Goal: Task Accomplishment & Management: Complete application form

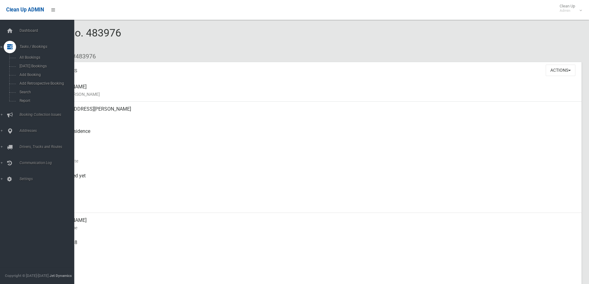
scroll to position [200, 0]
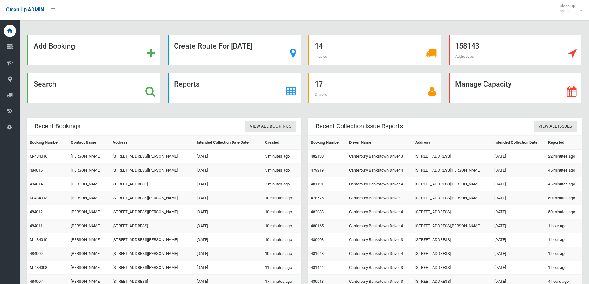
click at [152, 86] on icon at bounding box center [150, 91] width 10 height 11
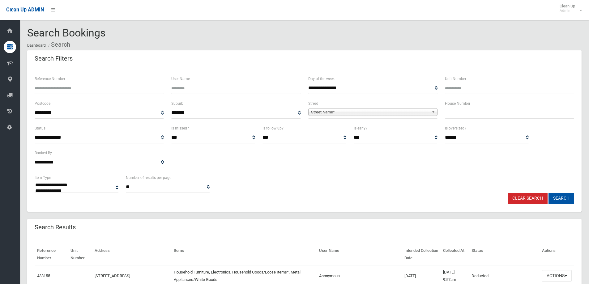
select select
click at [453, 111] on input "text" at bounding box center [509, 112] width 129 height 11
type input "**"
click at [403, 116] on span "**********" at bounding box center [372, 112] width 129 height 11
click at [393, 111] on span "Street Name*" at bounding box center [370, 111] width 118 height 7
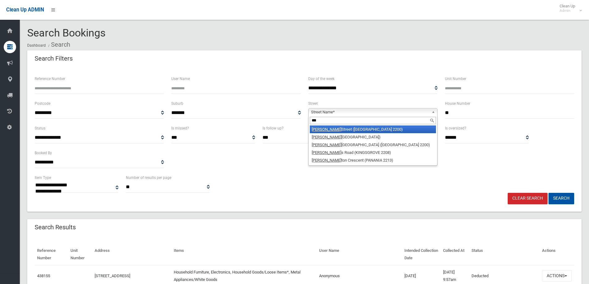
type input "***"
click at [363, 129] on li "Lee Street (CONDELL PARK 2200)" at bounding box center [373, 129] width 126 height 8
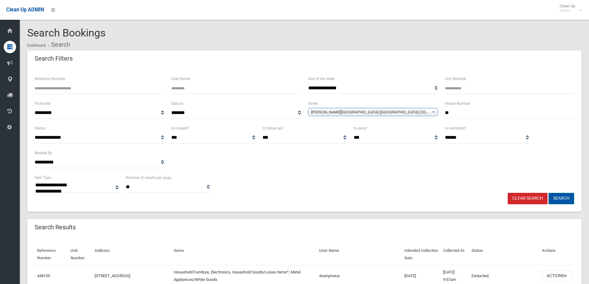
click at [559, 198] on button "Search" at bounding box center [561, 198] width 26 height 11
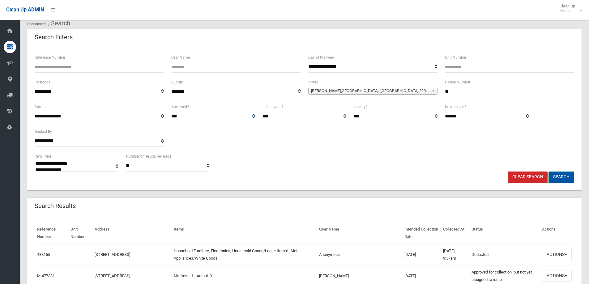
scroll to position [62, 0]
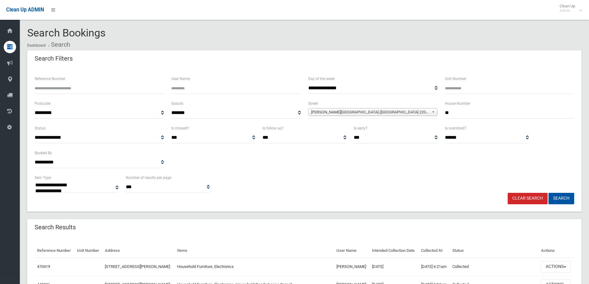
select select
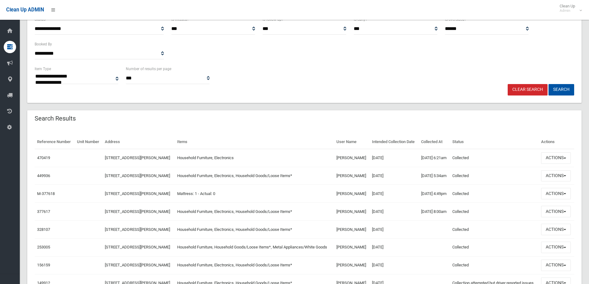
scroll to position [124, 0]
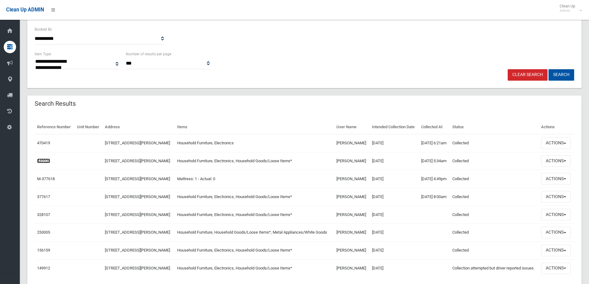
click at [42, 163] on link "449936" at bounding box center [43, 161] width 13 height 5
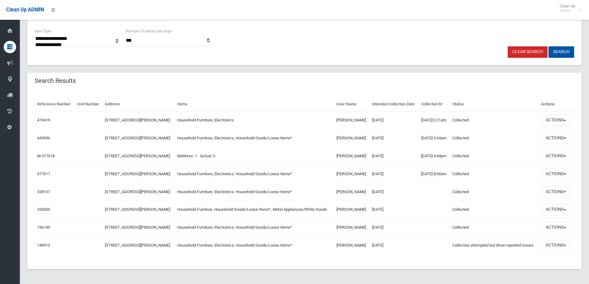
scroll to position [181, 0]
click at [40, 118] on link "470419" at bounding box center [43, 120] width 13 height 5
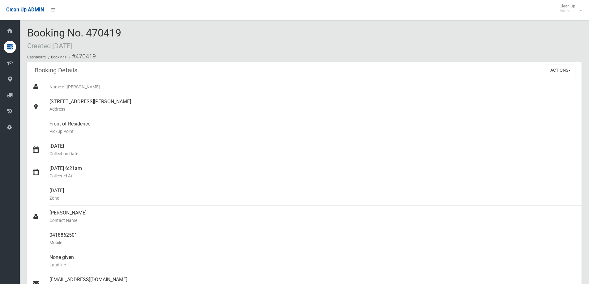
click at [128, 53] on ol "Dashboard Bookings #470419" at bounding box center [304, 56] width 554 height 11
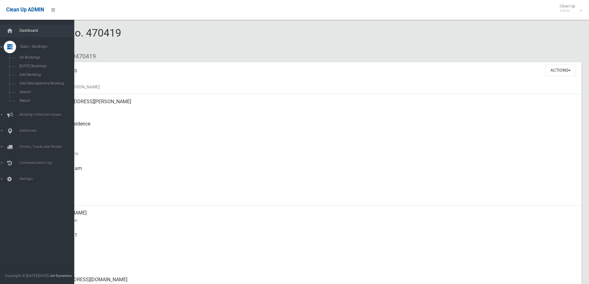
click at [31, 29] on span "Dashboard" at bounding box center [48, 30] width 61 height 4
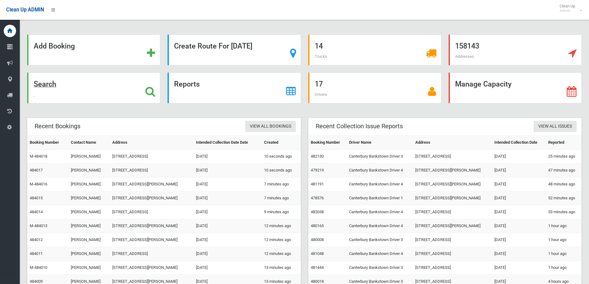
click at [57, 99] on div "Search" at bounding box center [93, 88] width 133 height 31
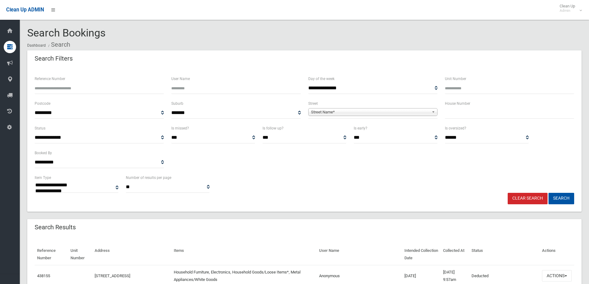
select select
click at [483, 110] on input "text" at bounding box center [509, 112] width 129 height 11
type input "**"
click at [354, 115] on span "Street Name*" at bounding box center [370, 111] width 118 height 7
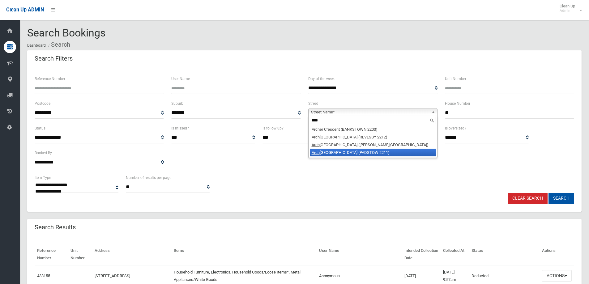
type input "****"
click at [348, 151] on li "Arch ibald Street (PADSTOW 2211)" at bounding box center [373, 153] width 126 height 8
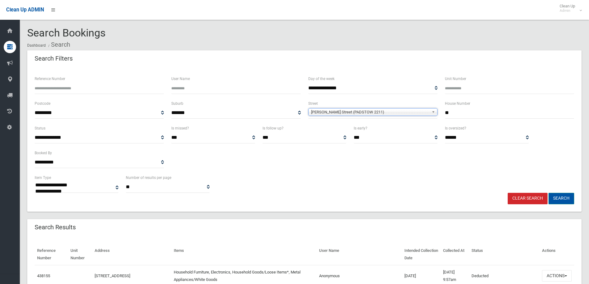
click at [556, 201] on button "Search" at bounding box center [561, 198] width 26 height 11
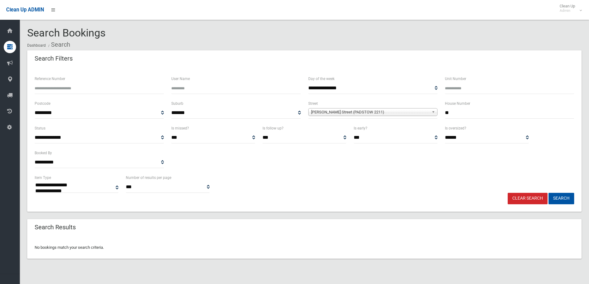
select select
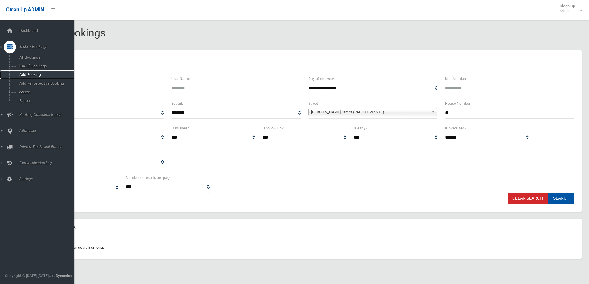
click at [37, 74] on span "Add Booking" at bounding box center [46, 75] width 56 height 4
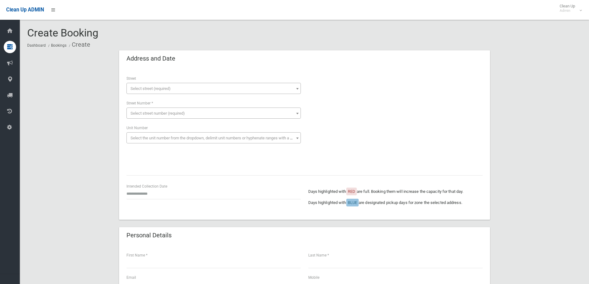
click at [191, 87] on span "Select street (required)" at bounding box center [213, 88] width 171 height 9
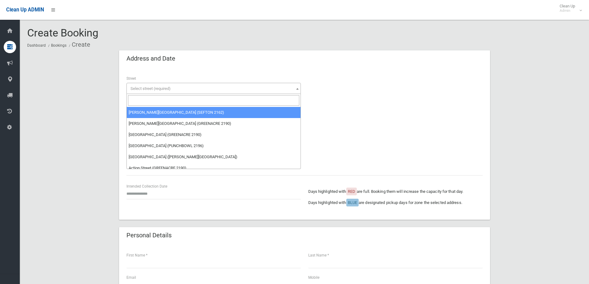
click at [180, 96] on input "search" at bounding box center [213, 100] width 171 height 11
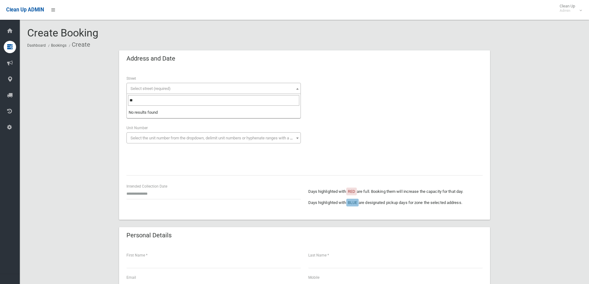
click at [145, 96] on input "**" at bounding box center [213, 100] width 171 height 11
type input "**"
click at [150, 89] on span "Select street (required)" at bounding box center [150, 88] width 40 height 5
click at [149, 89] on span "Select street (required)" at bounding box center [150, 88] width 40 height 5
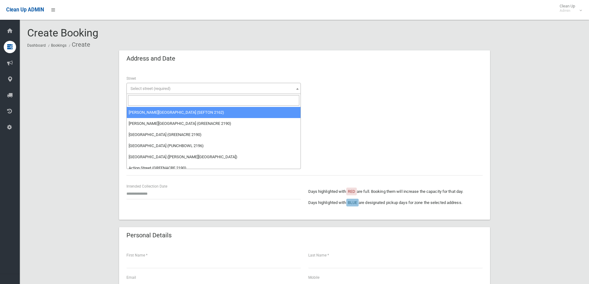
click at [140, 101] on input "search" at bounding box center [213, 100] width 171 height 11
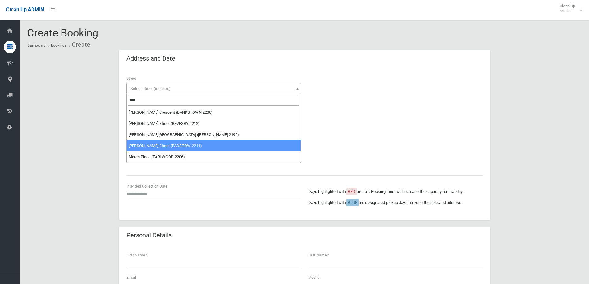
type input "****"
select select "****"
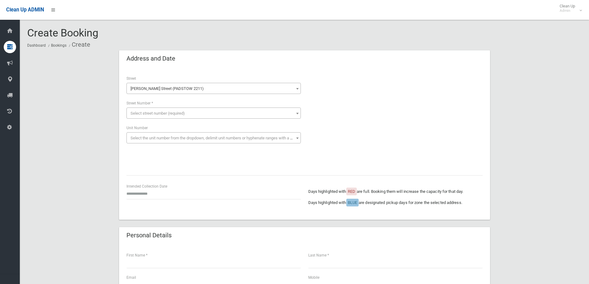
click at [164, 113] on span "Select street number (required)" at bounding box center [157, 113] width 54 height 5
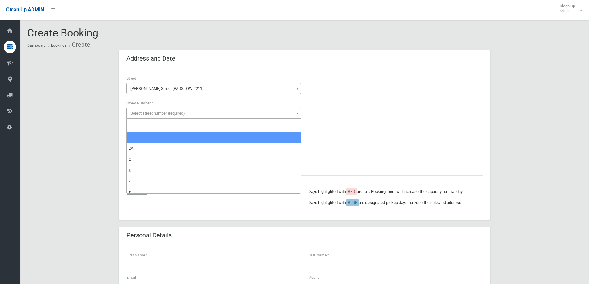
click at [159, 119] on span at bounding box center [214, 125] width 174 height 13
click at [155, 124] on input "search" at bounding box center [213, 125] width 171 height 11
type input "**"
select select "**"
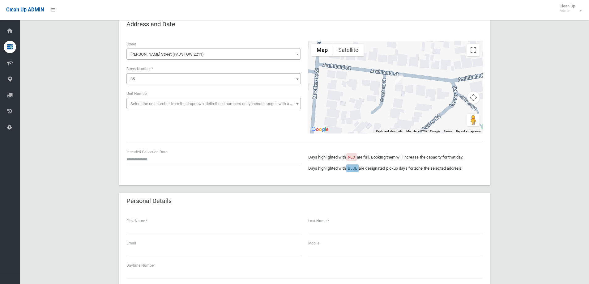
scroll to position [93, 0]
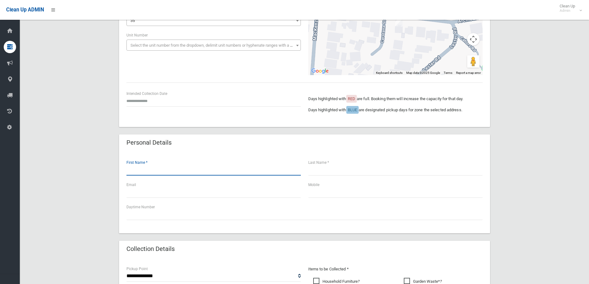
click at [174, 168] on input "text" at bounding box center [213, 169] width 174 height 11
type input "*******"
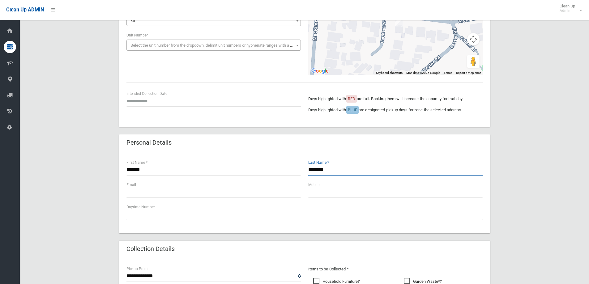
type input "********"
click at [293, 198] on div "Email" at bounding box center [214, 192] width 182 height 22
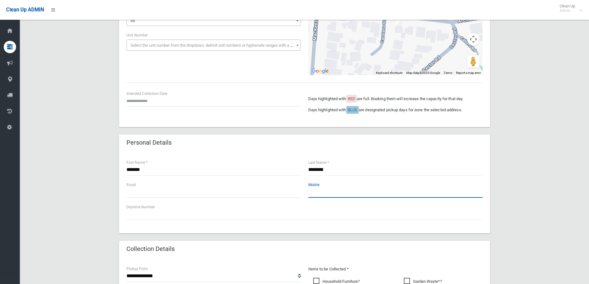
click at [310, 189] on input "text" at bounding box center [395, 191] width 174 height 11
type input "**********"
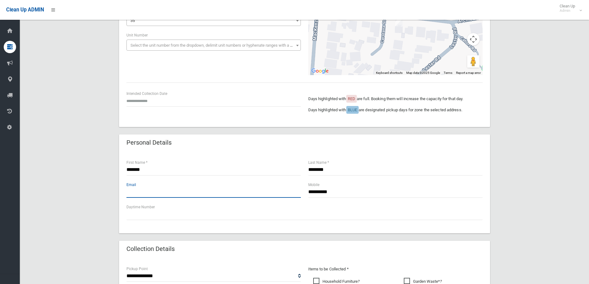
click at [142, 187] on input "text" at bounding box center [213, 191] width 174 height 11
click at [502, 142] on div "**********" at bounding box center [304, 226] width 554 height 536
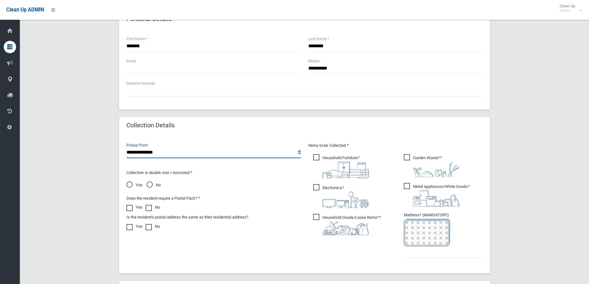
click at [155, 157] on select "**********" at bounding box center [213, 152] width 174 height 11
select select "*"
click at [126, 147] on select "**********" at bounding box center [213, 152] width 174 height 11
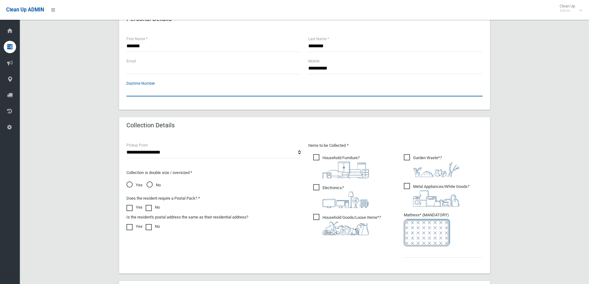
click at [156, 90] on input "text" at bounding box center [304, 90] width 356 height 11
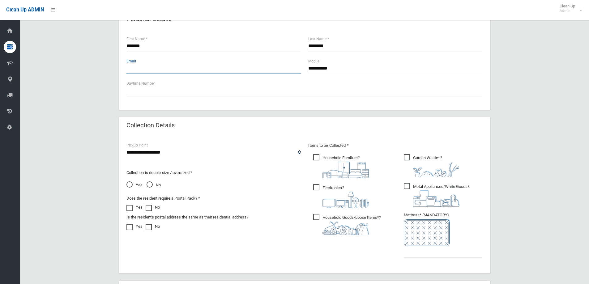
click at [152, 67] on input "text" at bounding box center [213, 68] width 174 height 11
type input "**********"
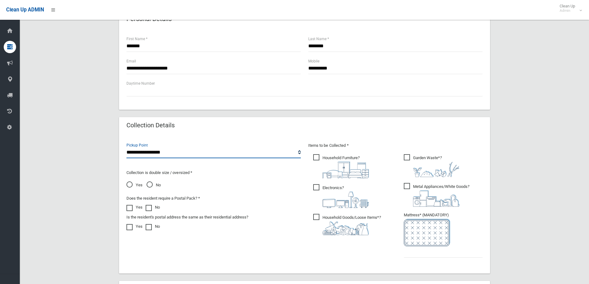
click at [166, 156] on select "**********" at bounding box center [213, 152] width 174 height 11
click at [126, 147] on select "**********" at bounding box center [213, 152] width 174 height 11
click at [155, 153] on select "**********" at bounding box center [213, 152] width 174 height 11
click at [126, 147] on select "**********" at bounding box center [213, 152] width 174 height 11
click at [150, 185] on span "No" at bounding box center [153, 184] width 14 height 7
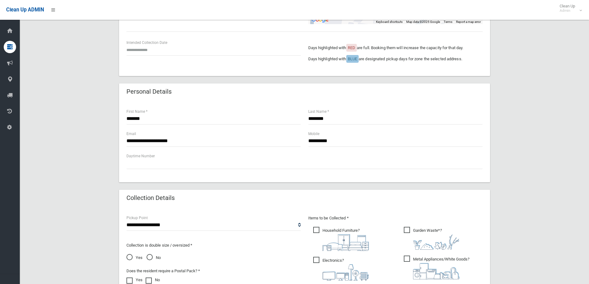
scroll to position [155, 0]
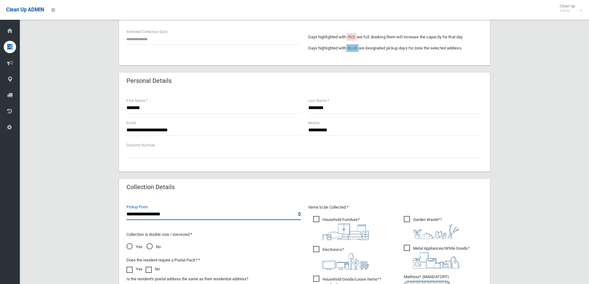
click at [151, 216] on select "**********" at bounding box center [213, 214] width 174 height 11
click at [171, 211] on select "**********" at bounding box center [213, 214] width 174 height 11
select select "*"
click at [126, 209] on select "**********" at bounding box center [213, 214] width 174 height 11
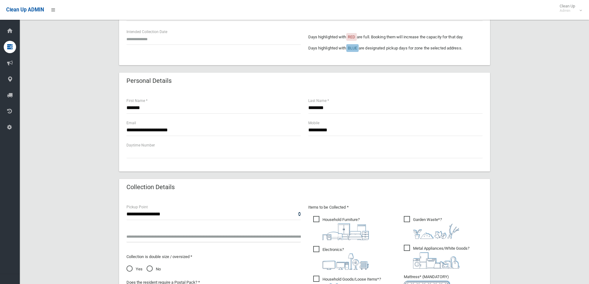
click at [162, 233] on input "text" at bounding box center [213, 236] width 174 height 11
type input "*"
type input "**********"
click at [459, 177] on form "**********" at bounding box center [304, 164] width 371 height 536
click at [352, 229] on img at bounding box center [345, 231] width 46 height 17
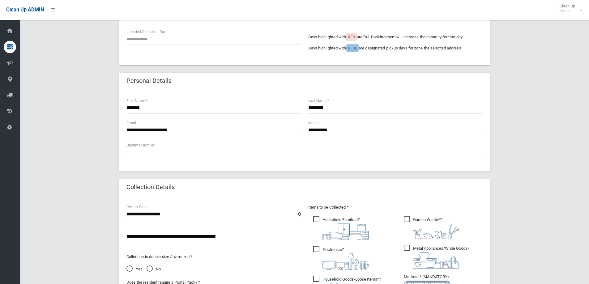
click at [316, 251] on span "Electronics ?" at bounding box center [341, 258] width 56 height 24
drag, startPoint x: 326, startPoint y: 277, endPoint x: 361, endPoint y: 266, distance: 36.7
click at [326, 277] on span "Household Goods/Loose Items* ?" at bounding box center [347, 286] width 68 height 21
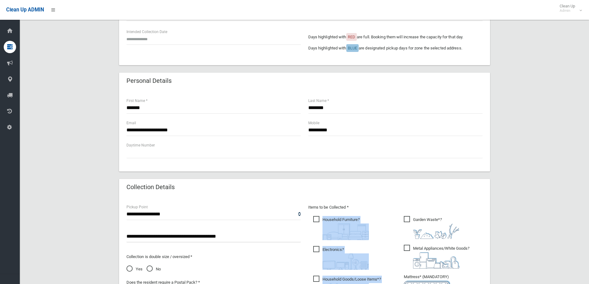
drag, startPoint x: 417, startPoint y: 213, endPoint x: 408, endPoint y: 232, distance: 20.9
click at [411, 218] on div "Items to be Collected * Household Furniture ?" at bounding box center [395, 266] width 182 height 124
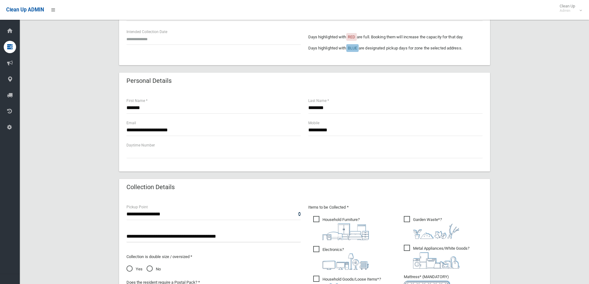
click at [404, 245] on span "Metal Appliances/White Goods ?" at bounding box center [437, 257] width 66 height 24
click at [419, 218] on span "Garden Waste* ?" at bounding box center [432, 227] width 56 height 23
click at [550, 187] on div "**********" at bounding box center [304, 164] width 554 height 536
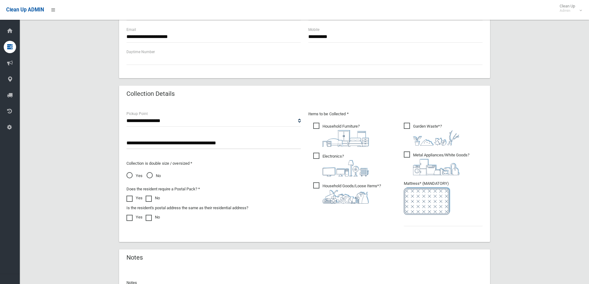
scroll to position [309, 0]
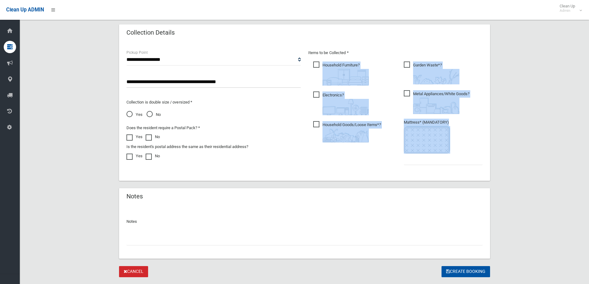
drag, startPoint x: 427, startPoint y: 168, endPoint x: 428, endPoint y: 162, distance: 5.6
click at [427, 166] on div "Items to be Collected * Household Furniture ?" at bounding box center [395, 111] width 182 height 124
click at [428, 162] on input "text" at bounding box center [443, 159] width 79 height 11
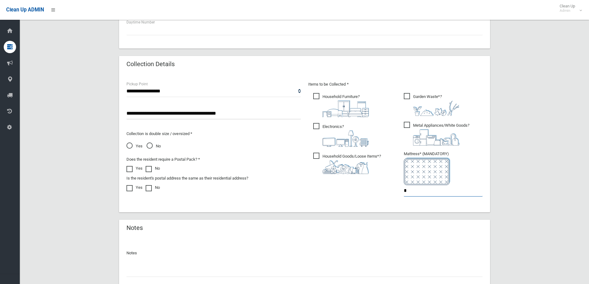
scroll to position [216, 0]
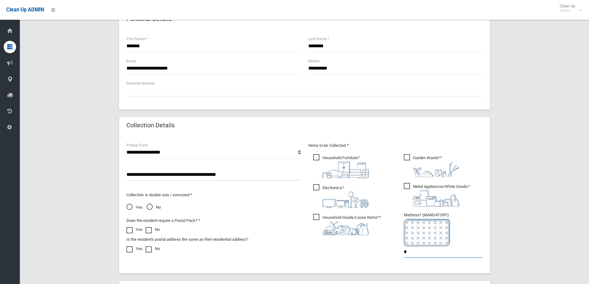
drag, startPoint x: 430, startPoint y: 257, endPoint x: 376, endPoint y: 249, distance: 54.7
click at [390, 252] on div "Items to be Collected * Household Furniture ? *" at bounding box center [395, 204] width 182 height 124
click at [411, 252] on input "*" at bounding box center [443, 251] width 79 height 11
drag, startPoint x: 411, startPoint y: 252, endPoint x: 381, endPoint y: 249, distance: 29.5
click at [381, 249] on div "Items to be Collected * Household Furniture ? *" at bounding box center [395, 204] width 182 height 124
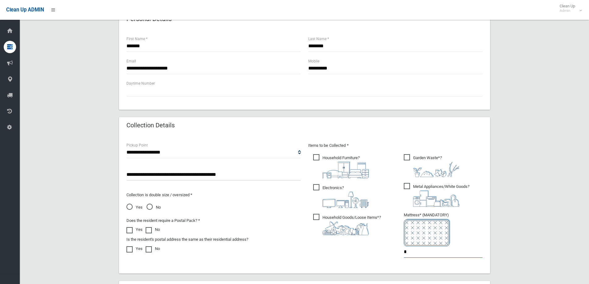
click at [424, 248] on input "*" at bounding box center [443, 251] width 79 height 11
drag, startPoint x: 414, startPoint y: 249, endPoint x: 392, endPoint y: 250, distance: 21.3
click at [394, 250] on div "Items to be Collected * Household Furniture ? *" at bounding box center [395, 204] width 182 height 124
click at [412, 251] on input "*" at bounding box center [443, 251] width 79 height 11
drag, startPoint x: 412, startPoint y: 251, endPoint x: 389, endPoint y: 252, distance: 22.9
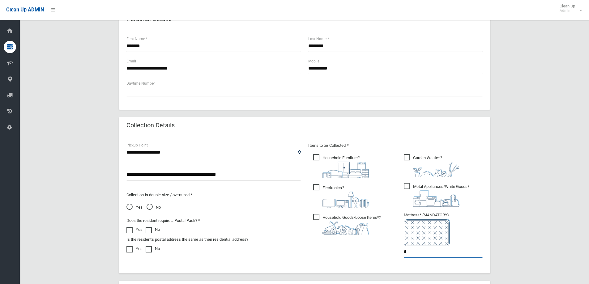
click at [390, 252] on div "Items to be Collected * Household Furniture ? *" at bounding box center [395, 204] width 182 height 124
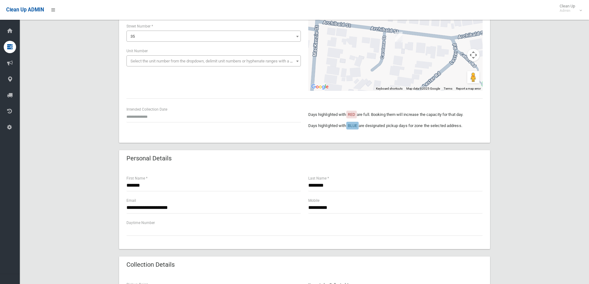
scroll to position [31, 0]
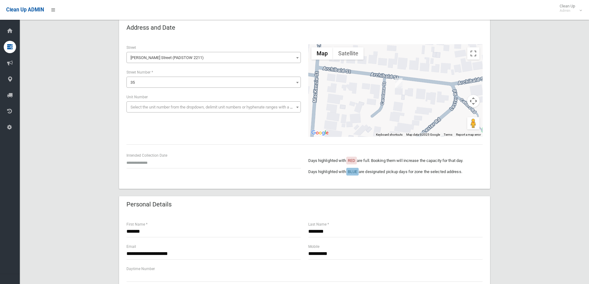
type input "*"
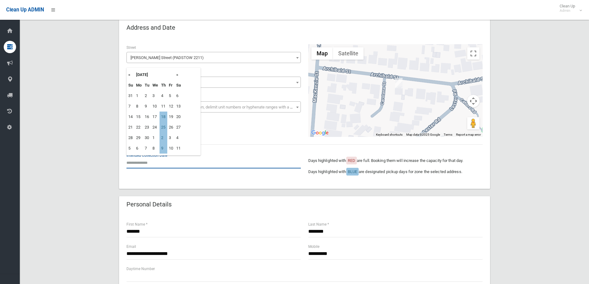
click at [147, 165] on input "text" at bounding box center [213, 162] width 174 height 11
click at [166, 115] on td "18" at bounding box center [163, 117] width 8 height 11
type input "**********"
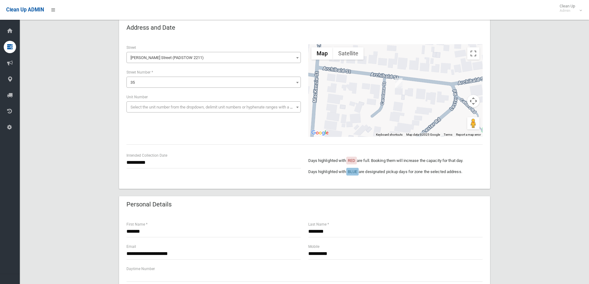
click at [540, 121] on div "**********" at bounding box center [304, 287] width 554 height 536
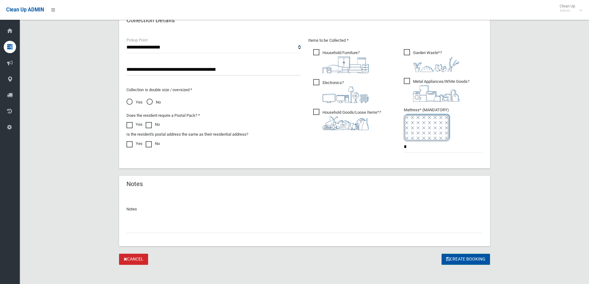
scroll to position [325, 0]
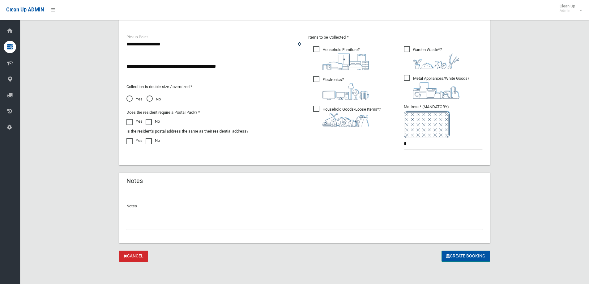
click at [461, 256] on button "Create Booking" at bounding box center [465, 256] width 49 height 11
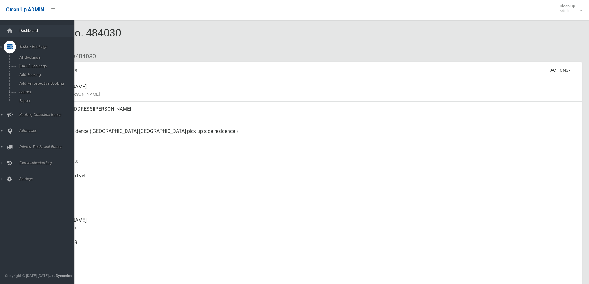
click at [38, 28] on link "Dashboard" at bounding box center [39, 31] width 79 height 12
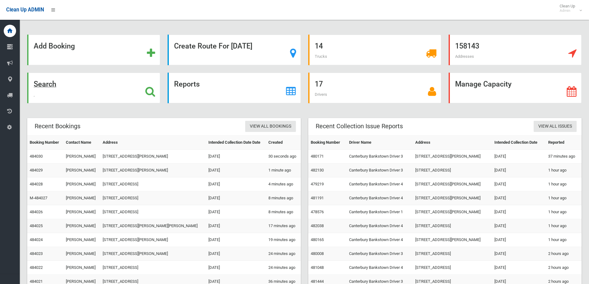
click at [71, 83] on div "Search" at bounding box center [93, 88] width 133 height 31
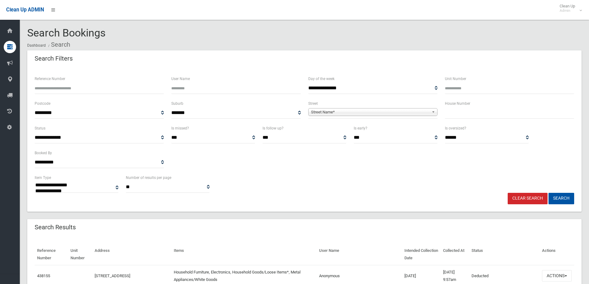
select select
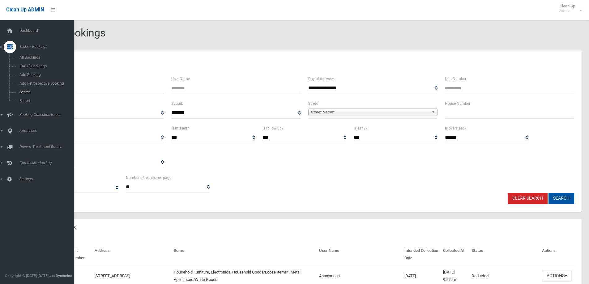
click at [23, 22] on div "Dashboard Tasks / Bookings All Bookings Today's Bookings Add Booking Add Retros…" at bounding box center [39, 152] width 79 height 264
click at [28, 36] on link "Dashboard" at bounding box center [39, 31] width 79 height 12
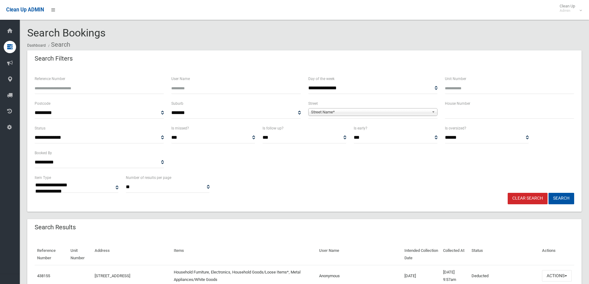
click at [461, 113] on input "text" at bounding box center [509, 112] width 129 height 11
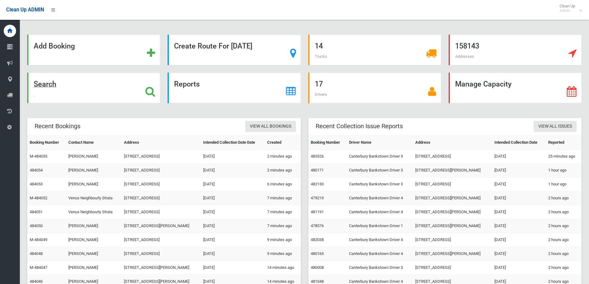
click at [85, 87] on div "Search" at bounding box center [93, 88] width 133 height 31
click at [127, 91] on div "Search" at bounding box center [93, 88] width 133 height 31
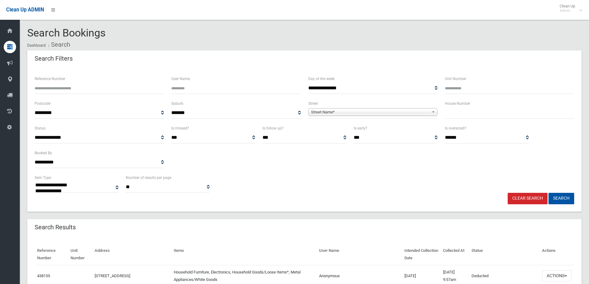
select select
click at [451, 114] on input "text" at bounding box center [509, 112] width 129 height 11
type input "***"
click at [366, 113] on span "Street Name*" at bounding box center [370, 111] width 118 height 7
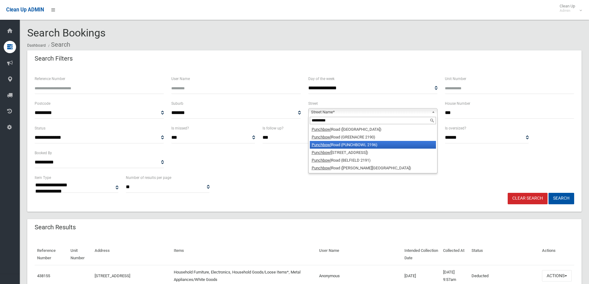
type input "*********"
click at [349, 144] on li "Punchbowl Road (PUNCHBOWL 2196)" at bounding box center [373, 145] width 126 height 8
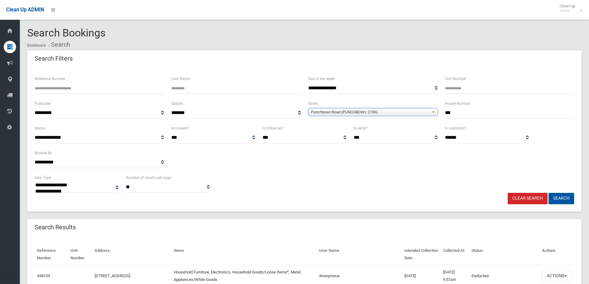
click at [570, 201] on button "Search" at bounding box center [561, 198] width 26 height 11
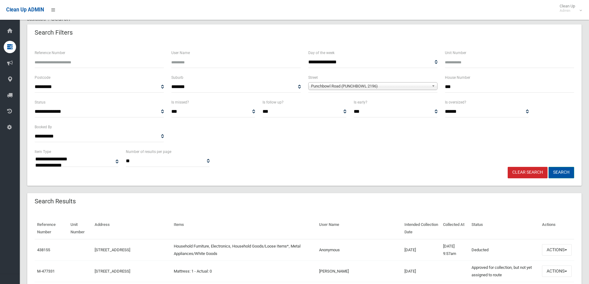
scroll to position [62, 0]
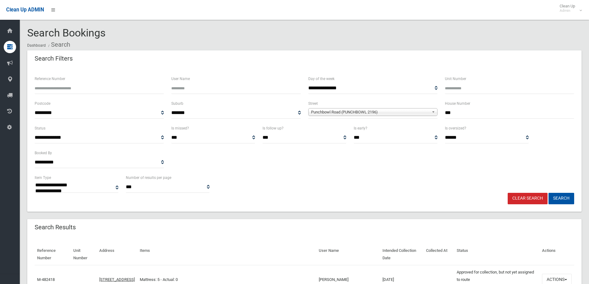
select select
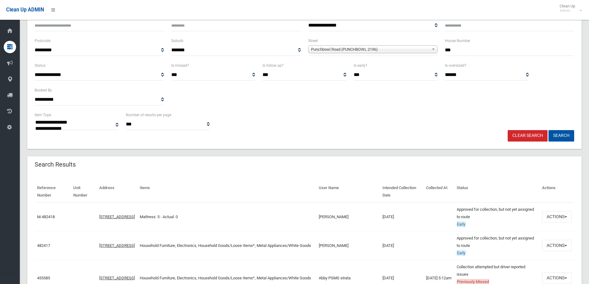
scroll to position [124, 0]
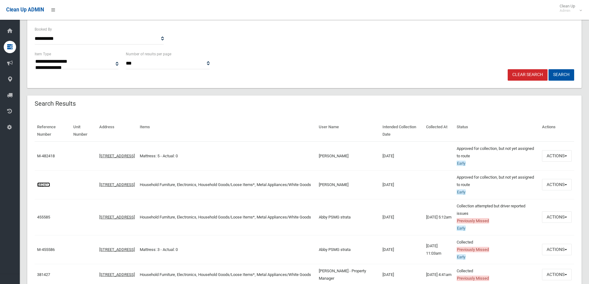
click at [43, 182] on link "482417" at bounding box center [43, 184] width 13 height 5
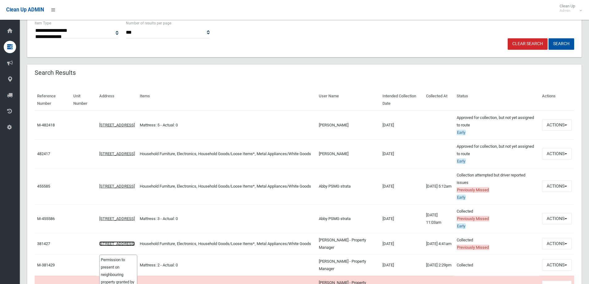
click at [126, 241] on link "[STREET_ADDRESS]" at bounding box center [117, 243] width 36 height 5
click at [129, 241] on link "[STREET_ADDRESS]" at bounding box center [117, 243] width 36 height 5
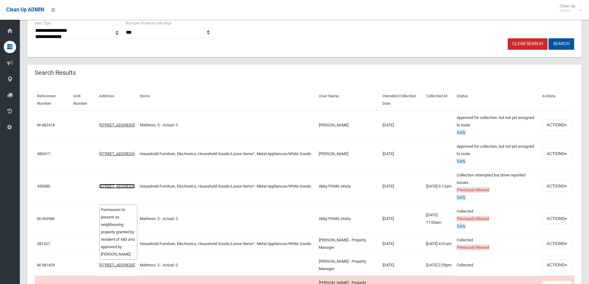
click at [116, 184] on link "[STREET_ADDRESS]" at bounding box center [117, 186] width 36 height 5
click at [112, 184] on link "[STREET_ADDRESS]" at bounding box center [117, 186] width 36 height 5
click at [53, 184] on td "455585" at bounding box center [53, 186] width 36 height 36
click at [51, 185] on td "455585" at bounding box center [53, 186] width 36 height 36
click at [40, 185] on link "455585" at bounding box center [43, 186] width 13 height 5
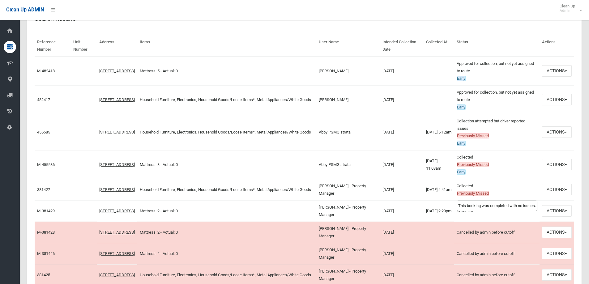
scroll to position [247, 0]
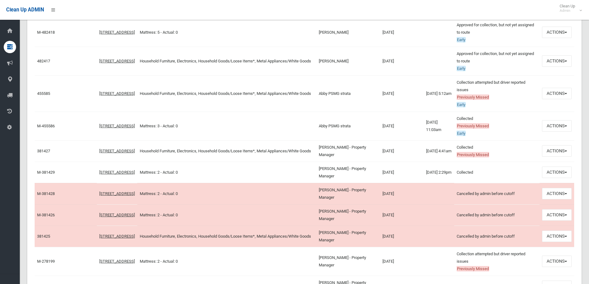
click at [45, 232] on td "381425" at bounding box center [53, 236] width 36 height 21
click at [38, 245] on td "381425" at bounding box center [53, 236] width 36 height 21
click at [46, 233] on td "381425" at bounding box center [53, 236] width 36 height 21
click at [45, 238] on link "381425" at bounding box center [43, 236] width 13 height 5
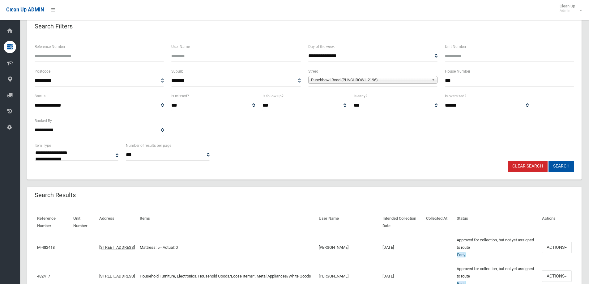
scroll to position [64, 0]
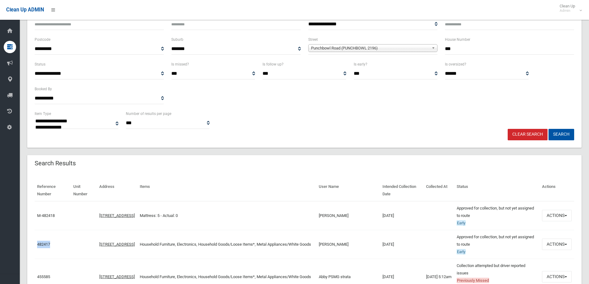
drag, startPoint x: 56, startPoint y: 243, endPoint x: 35, endPoint y: 245, distance: 21.1
click at [35, 245] on td "482417" at bounding box center [53, 244] width 36 height 29
click at [47, 244] on link "482417" at bounding box center [43, 244] width 13 height 5
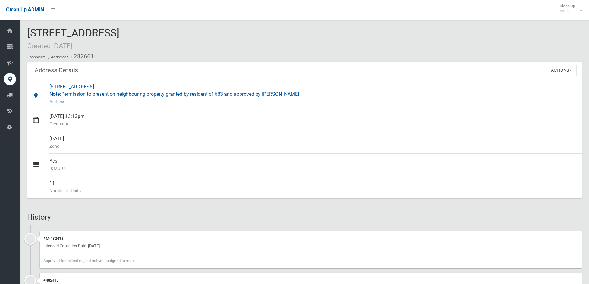
click at [245, 95] on div "689 Punchbowl Road, PUNCHBOWL NSW 2196 Note: Permission to present on neighbour…" at bounding box center [312, 94] width 527 height 30
drag, startPoint x: 155, startPoint y: 86, endPoint x: 52, endPoint y: 85, distance: 103.5
click at [50, 84] on div "689 Punchbowl Road, PUNCHBOWL NSW 2196 Note: Permission to present on neighbour…" at bounding box center [312, 94] width 527 height 30
copy div "[STREET_ADDRESS]"
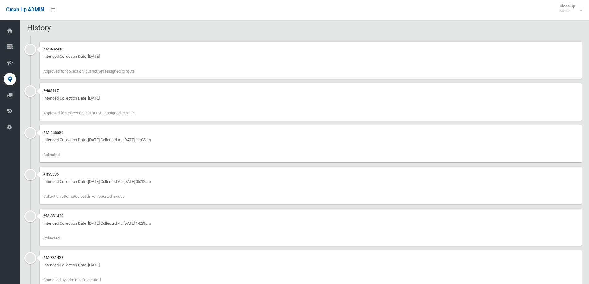
scroll to position [90, 0]
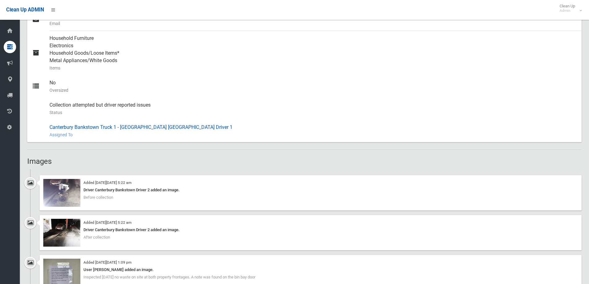
scroll to position [278, 0]
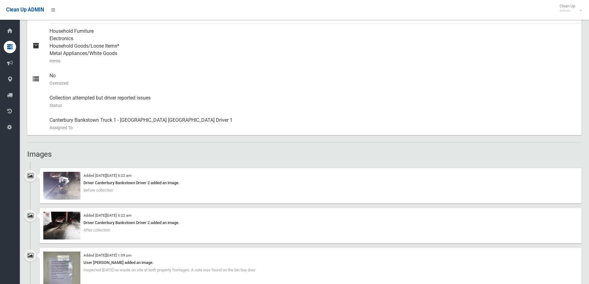
click at [38, 185] on div "Added [DATE][DATE] 5:22 am Driver Canterbury Bankstown Driver 2 added an image.…" at bounding box center [304, 188] width 554 height 40
click at [55, 185] on img at bounding box center [61, 186] width 37 height 28
click at [66, 230] on img at bounding box center [61, 226] width 37 height 28
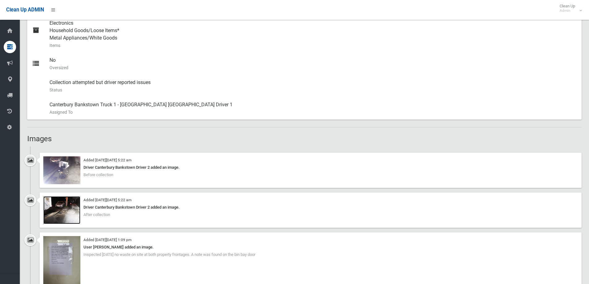
scroll to position [309, 0]
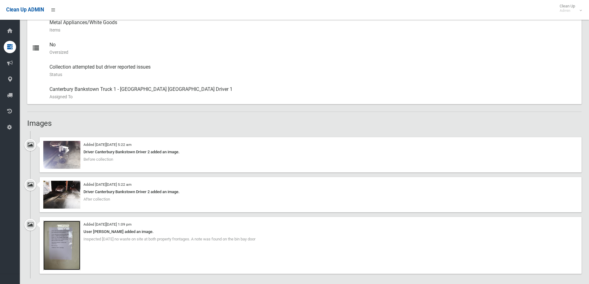
click at [63, 236] on img at bounding box center [61, 245] width 37 height 49
click at [69, 164] on img at bounding box center [61, 155] width 37 height 28
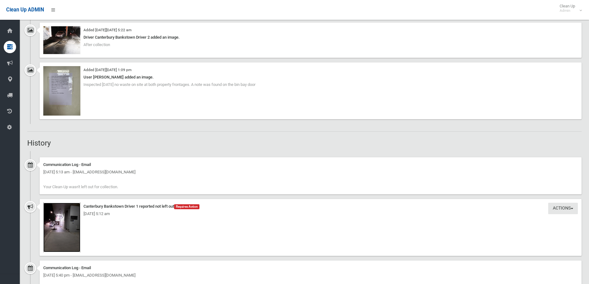
click at [58, 221] on img at bounding box center [61, 227] width 37 height 49
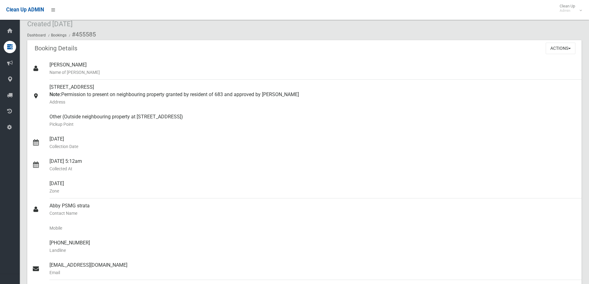
scroll to position [22, 0]
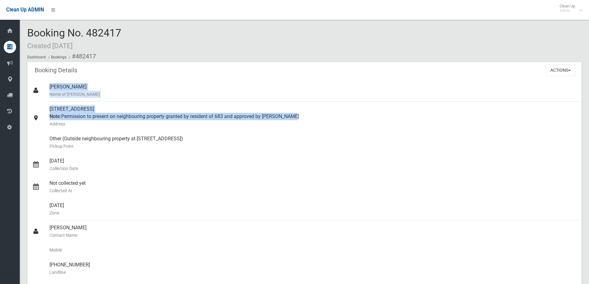
drag, startPoint x: 283, startPoint y: 117, endPoint x: 26, endPoint y: 101, distance: 257.3
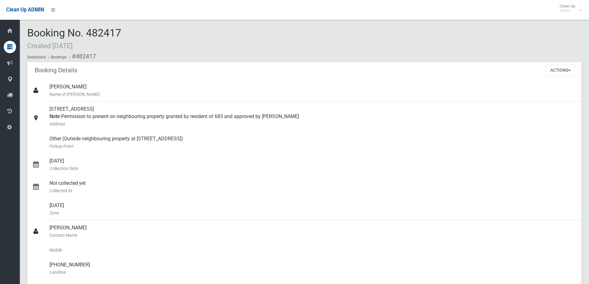
click at [219, 44] on div "Booking No. 482417 Created [DATE] Dashboard Bookings #482417" at bounding box center [304, 44] width 554 height 35
drag, startPoint x: 133, startPoint y: 26, endPoint x: 24, endPoint y: 28, distance: 109.4
click at [24, 28] on div "Booking No. 482417 Created 01/09/2025 Dashboard Bookings #482417 Booking Detail…" at bounding box center [304, 285] width 569 height 557
click at [118, 37] on span "Booking No. 482417 Created 01/09/2025" at bounding box center [74, 39] width 94 height 24
drag, startPoint x: 68, startPoint y: 89, endPoint x: 48, endPoint y: 91, distance: 20.2
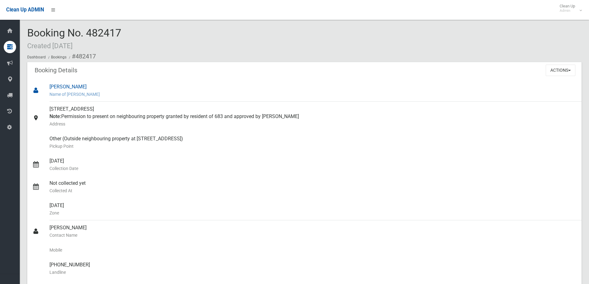
click at [48, 91] on link "Cameron Phelps Name of Booker" at bounding box center [304, 90] width 554 height 22
copy link "Cameron Phelps"
click at [121, 43] on div "Booking No. 482417 Created 01/09/2025 Dashboard Bookings #482417" at bounding box center [304, 44] width 554 height 35
drag, startPoint x: 123, startPoint y: 33, endPoint x: 22, endPoint y: 34, distance: 101.7
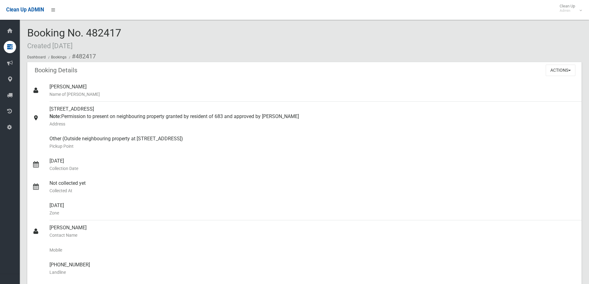
click at [127, 29] on div "Booking No. 482417 Created 01/09/2025 Dashboard Bookings #482417" at bounding box center [304, 44] width 554 height 35
drag, startPoint x: 146, startPoint y: 35, endPoint x: 28, endPoint y: 33, distance: 118.1
click at [28, 33] on div "Booking No. 482417 Created 01/09/2025 Dashboard Bookings #482417" at bounding box center [304, 44] width 554 height 35
click at [168, 56] on ol "Dashboard Bookings #482417" at bounding box center [304, 56] width 554 height 11
drag, startPoint x: 142, startPoint y: 37, endPoint x: 32, endPoint y: 39, distance: 109.7
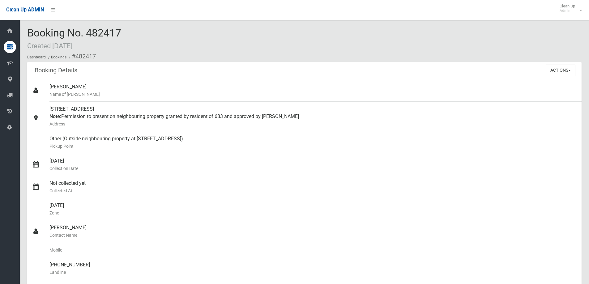
click at [32, 39] on div "Booking No. 482417 Created 01/09/2025 Dashboard Bookings #482417" at bounding box center [304, 44] width 554 height 35
click at [28, 34] on span "Booking No. 482417 Created 01/09/2025" at bounding box center [74, 39] width 94 height 24
drag, startPoint x: 28, startPoint y: 33, endPoint x: 104, endPoint y: 33, distance: 76.0
click at [103, 33] on span "Booking No. 482417 Created 01/09/2025" at bounding box center [74, 39] width 94 height 24
click at [131, 39] on div "Booking No. 482417 Created 01/09/2025 Dashboard Bookings #482417" at bounding box center [304, 44] width 554 height 35
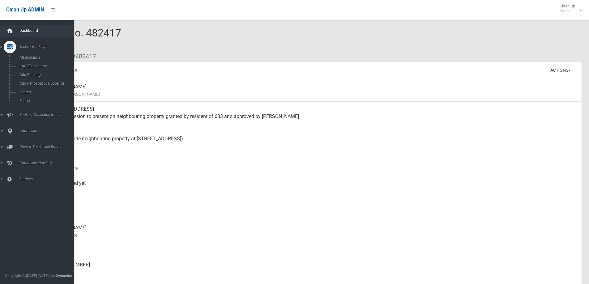
click at [10, 30] on icon at bounding box center [9, 31] width 7 height 12
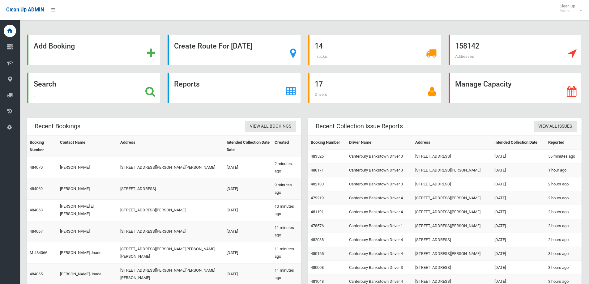
click at [105, 86] on div "Search" at bounding box center [93, 88] width 133 height 31
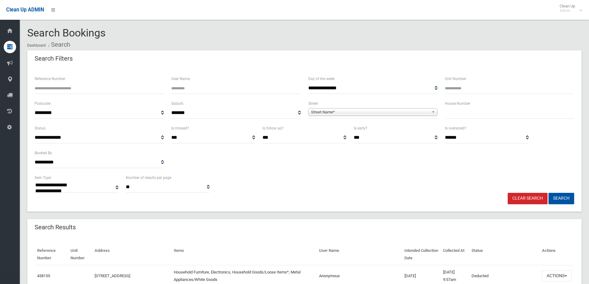
select select
click at [474, 116] on input "text" at bounding box center [509, 112] width 129 height 11
type input "***"
click at [414, 115] on span "Street Name*" at bounding box center [370, 111] width 118 height 7
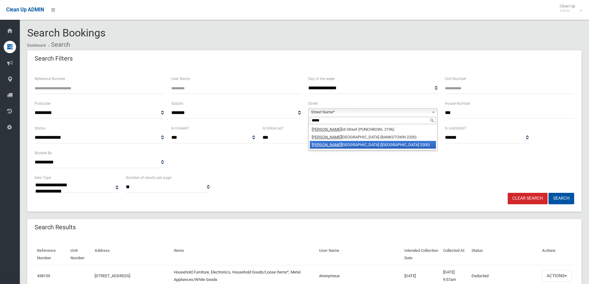
type input "*****"
click at [344, 148] on li "Lance lot Street (CONDELL PARK 2200)" at bounding box center [373, 145] width 126 height 8
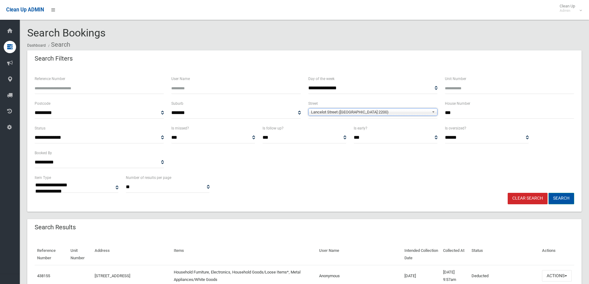
click at [566, 198] on button "Search" at bounding box center [561, 198] width 26 height 11
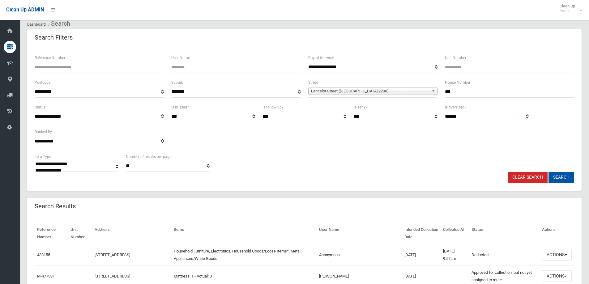
scroll to position [31, 0]
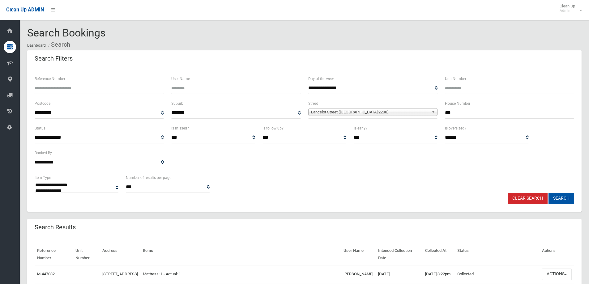
select select
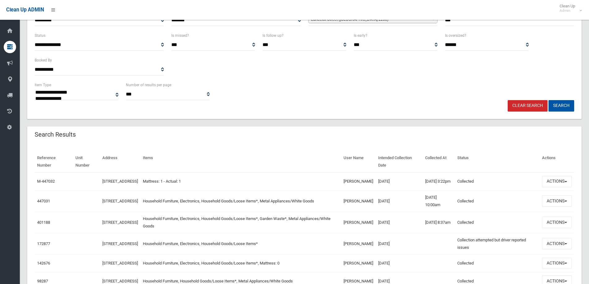
scroll to position [93, 0]
click at [43, 203] on link "447031" at bounding box center [43, 201] width 13 height 5
click at [561, 201] on button "Actions" at bounding box center [557, 200] width 30 height 11
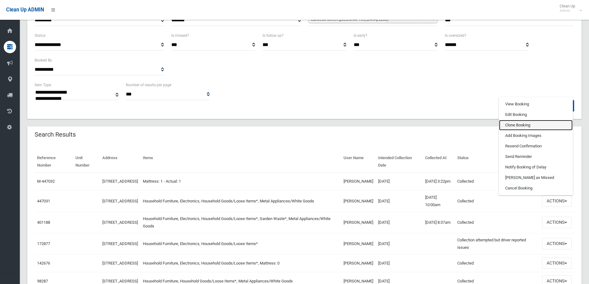
click at [523, 130] on link "Clone Booking" at bounding box center [536, 125] width 74 height 11
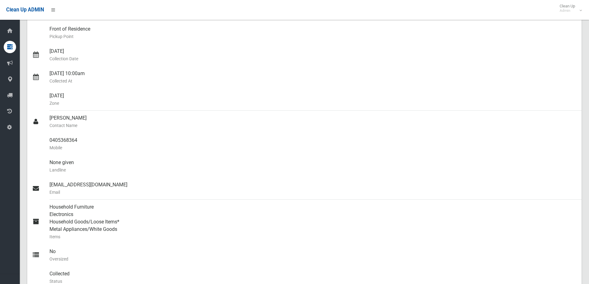
scroll to position [93, 0]
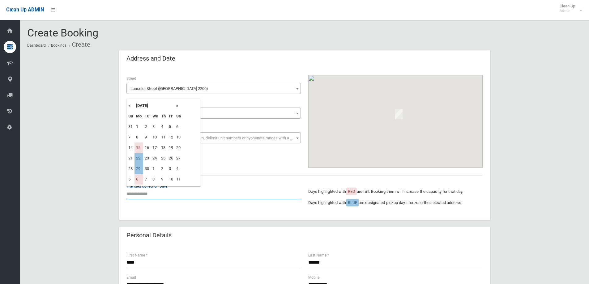
click at [162, 193] on input "text" at bounding box center [213, 193] width 174 height 11
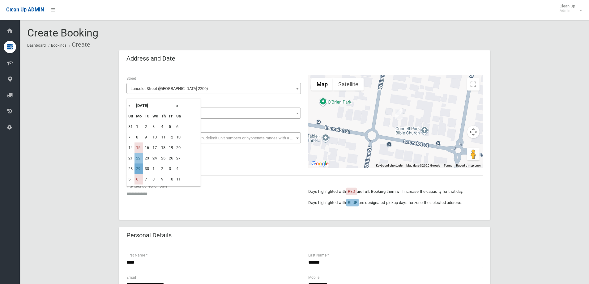
click at [137, 169] on td "29" at bounding box center [138, 168] width 9 height 11
type input "**********"
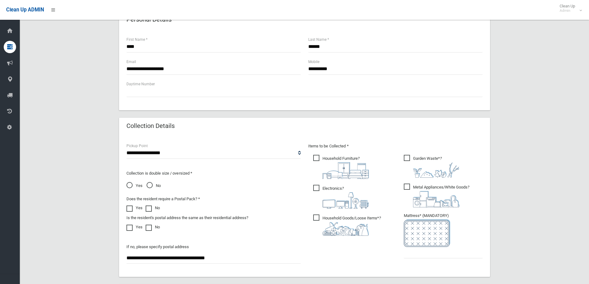
scroll to position [216, 0]
click at [428, 159] on span "Garden Waste* ?" at bounding box center [432, 165] width 56 height 23
click at [410, 247] on input "text" at bounding box center [443, 251] width 79 height 11
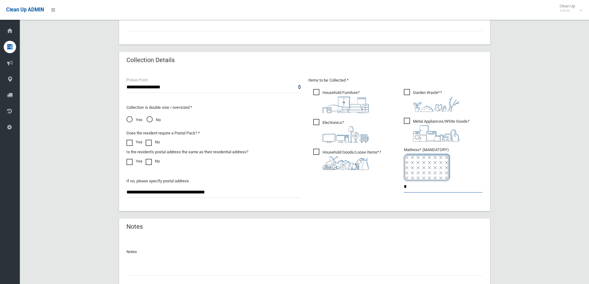
scroll to position [328, 0]
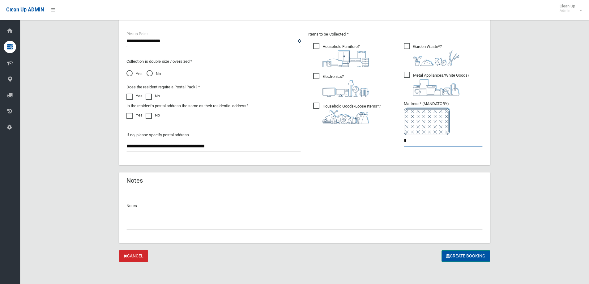
type input "*"
click at [468, 255] on button "Create Booking" at bounding box center [465, 255] width 49 height 11
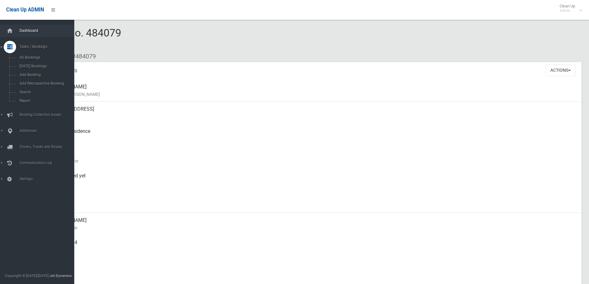
click at [17, 32] on link "Dashboard" at bounding box center [39, 31] width 79 height 12
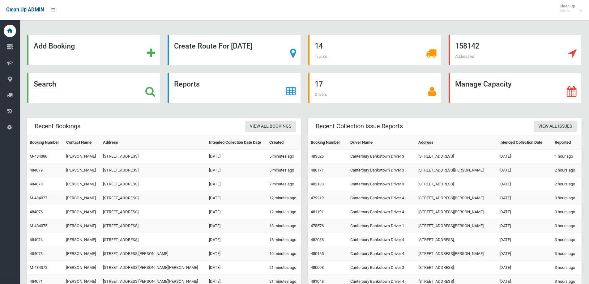
click at [59, 81] on div "Search" at bounding box center [93, 88] width 133 height 31
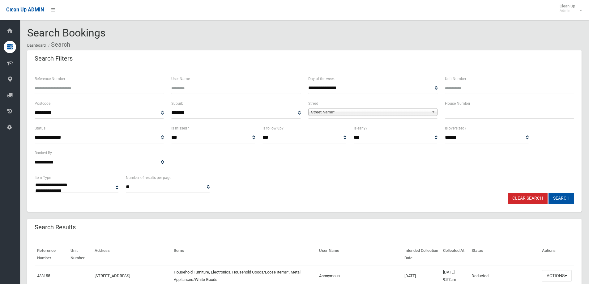
select select
click at [96, 88] on input "Reference Number" at bounding box center [99, 88] width 129 height 11
type input "*******"
click at [548, 193] on button "Search" at bounding box center [561, 198] width 26 height 11
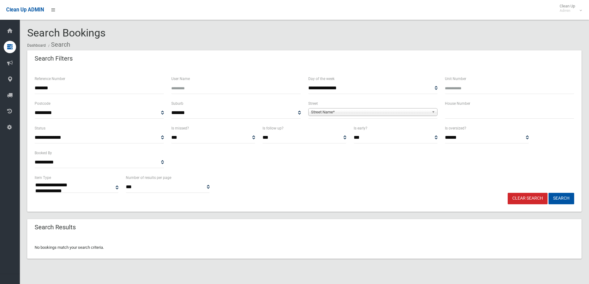
select select
click at [88, 91] on input "*******" at bounding box center [99, 88] width 129 height 11
type input "******"
click at [548, 193] on button "Search" at bounding box center [561, 198] width 26 height 11
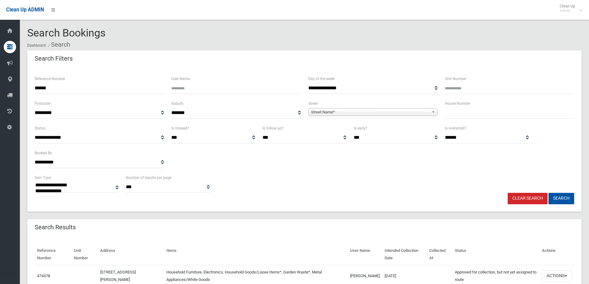
select select
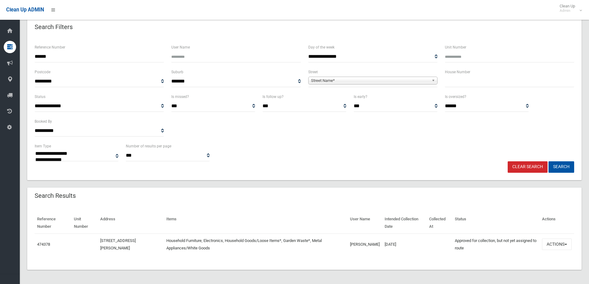
scroll to position [32, 0]
click at [44, 244] on link "474378" at bounding box center [43, 243] width 13 height 5
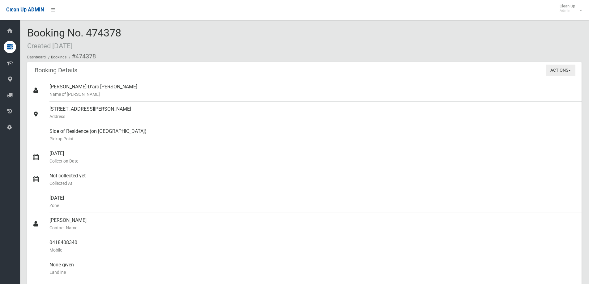
click at [562, 70] on button "Actions" at bounding box center [560, 70] width 30 height 11
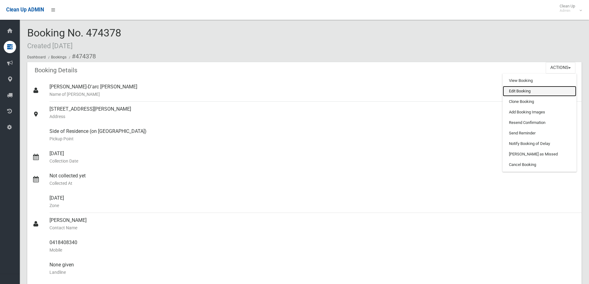
click at [525, 91] on link "Edit Booking" at bounding box center [540, 91] width 74 height 11
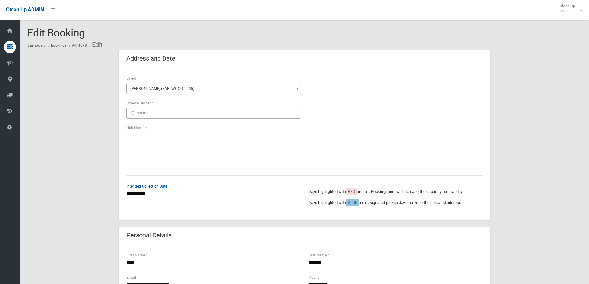
click at [154, 193] on input "**********" at bounding box center [213, 193] width 174 height 11
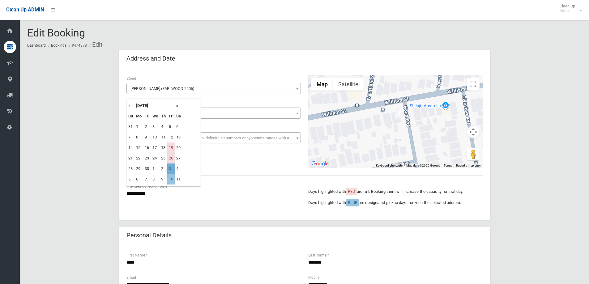
click at [170, 170] on td "3" at bounding box center [170, 168] width 7 height 11
type input "**********"
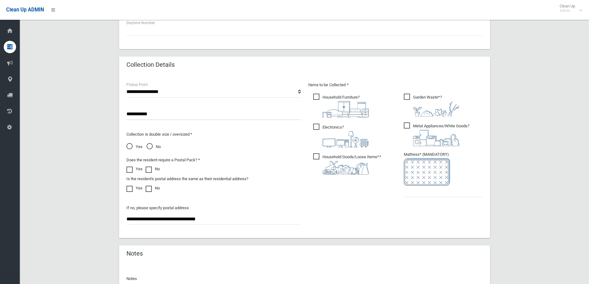
scroll to position [278, 0]
click at [436, 188] on input "text" at bounding box center [443, 190] width 79 height 11
click at [438, 188] on input "text" at bounding box center [443, 190] width 79 height 11
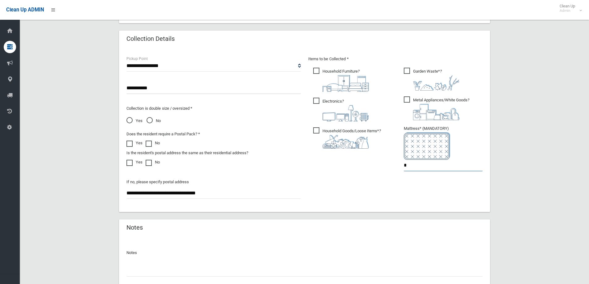
scroll to position [350, 0]
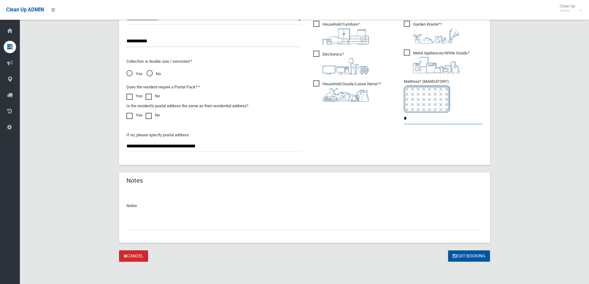
type input "*"
click at [468, 260] on button "Edit Booking" at bounding box center [469, 255] width 42 height 11
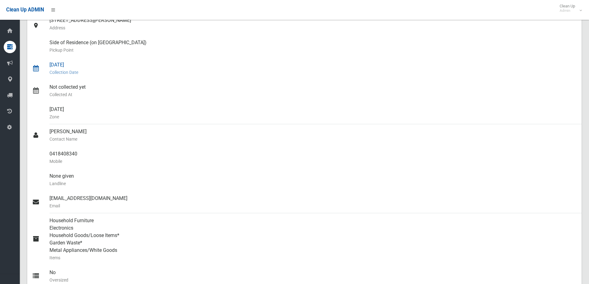
scroll to position [93, 0]
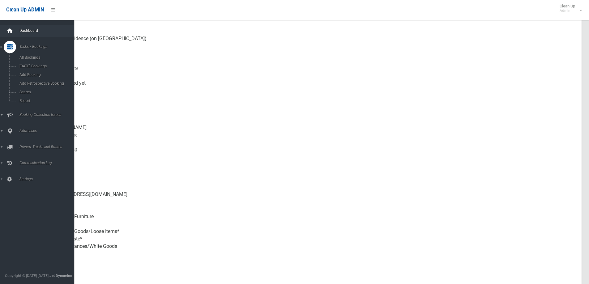
click at [15, 31] on div at bounding box center [10, 31] width 12 height 12
